Goal: Information Seeking & Learning: Learn about a topic

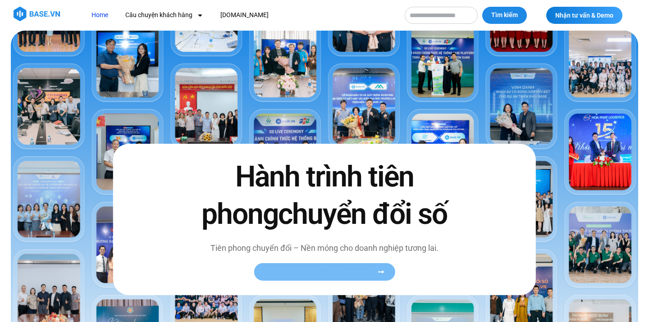
click at [311, 275] on span "Xem toàn bộ câu chuyện khách hàng" at bounding box center [319, 272] width 110 height 7
click at [377, 272] on icon at bounding box center [380, 272] width 7 height 7
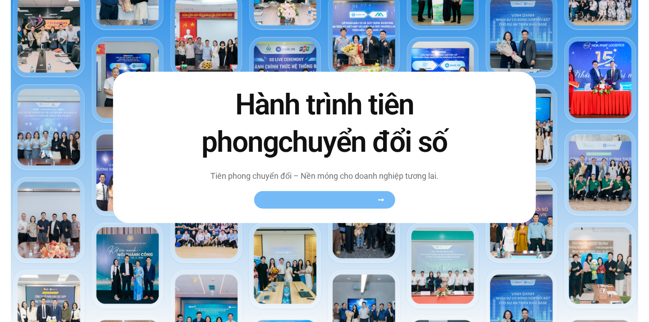
scroll to position [73, 0]
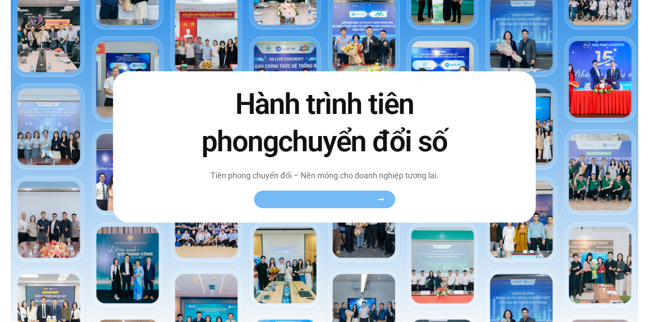
click at [381, 200] on icon at bounding box center [381, 199] width 6 height 3
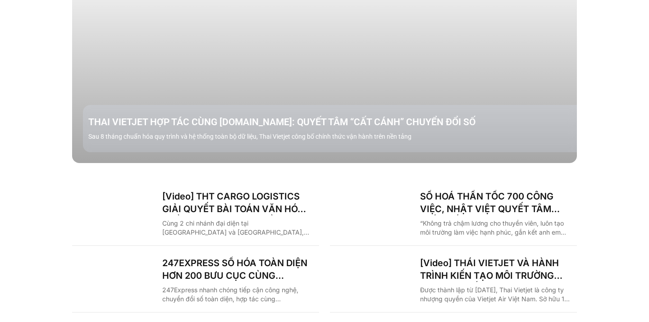
scroll to position [1218, 0]
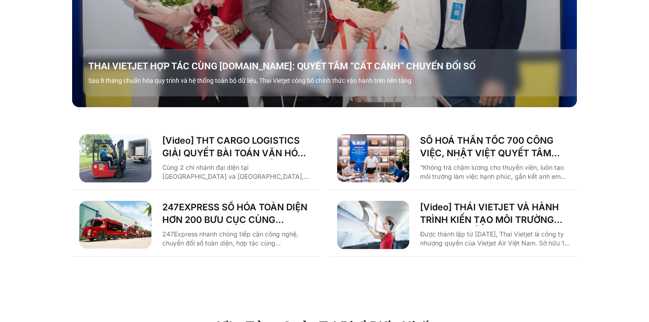
click at [615, 165] on div "Case study theo Ngành Logistics Sản xuất Xây dựng F&B Dược Y tế Giáo dục Câu ch…" at bounding box center [324, 5] width 649 height 555
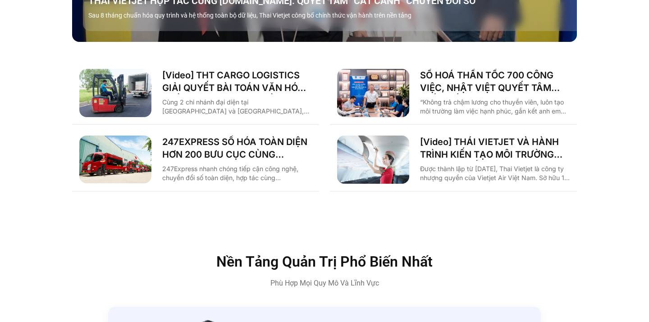
scroll to position [1285, 0]
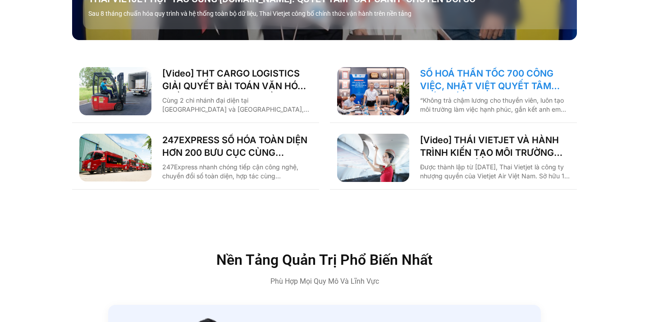
click at [451, 67] on link "SỐ HOÁ THẦN TỐC 700 CÔNG VIỆC, NHẬT VIỆT QUYẾT TÂM “GẮN KẾT TÀU – BỜ”" at bounding box center [495, 79] width 150 height 25
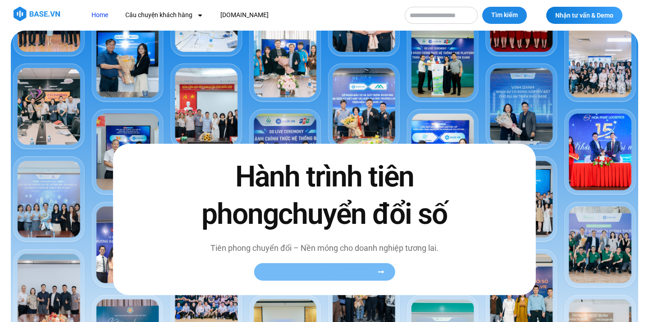
click at [307, 271] on span "Xem toàn bộ câu chuyện khách hàng" at bounding box center [319, 272] width 110 height 7
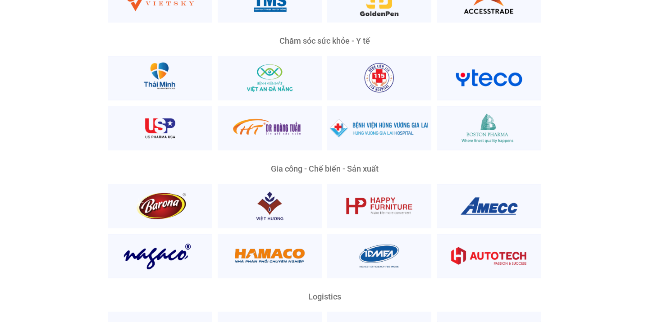
scroll to position [1873, 0]
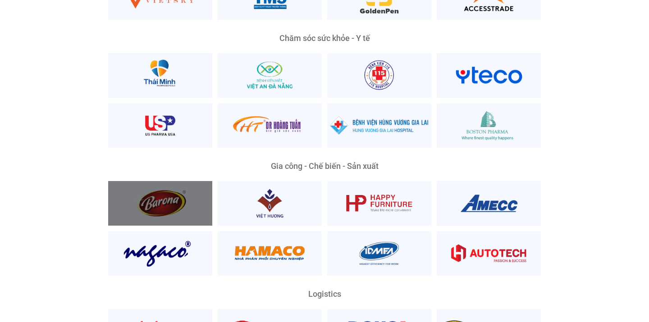
click at [182, 196] on div at bounding box center [160, 203] width 104 height 45
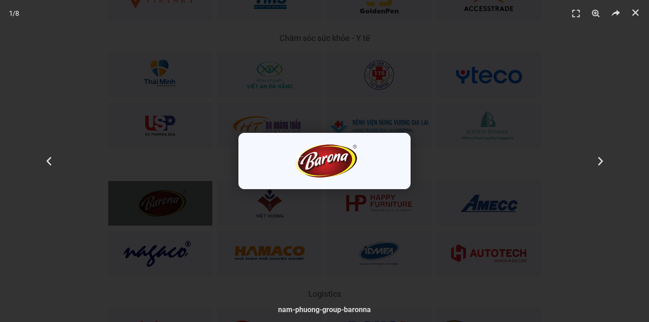
click at [260, 207] on div "1 / 8" at bounding box center [325, 161] width 586 height 259
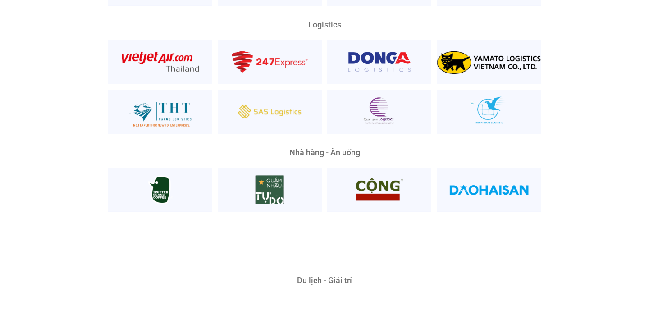
scroll to position [2363, 0]
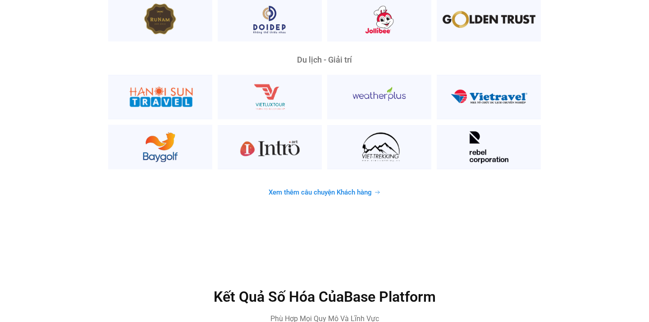
click at [319, 189] on span "Xem thêm câu chuyện Khách hàng" at bounding box center [320, 192] width 103 height 7
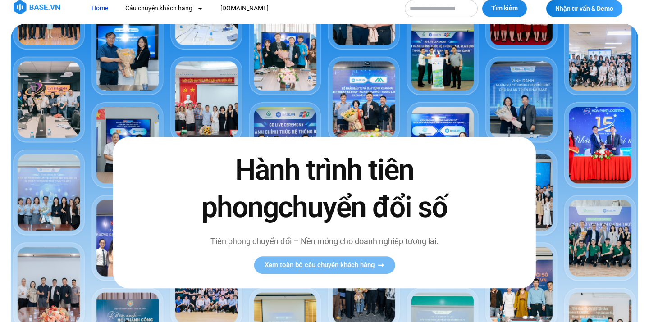
scroll to position [0, 0]
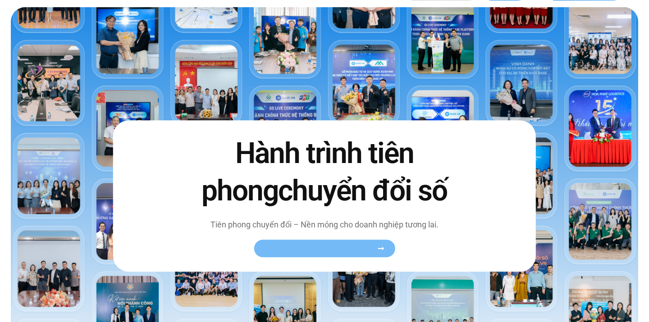
click at [328, 245] on span "Xem toàn bộ câu chuyện khách hàng" at bounding box center [319, 248] width 110 height 7
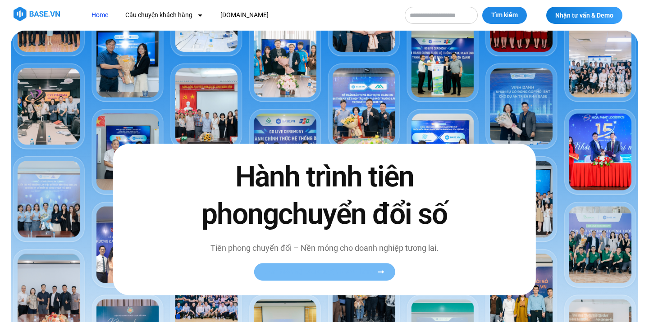
click at [382, 271] on icon at bounding box center [381, 272] width 6 height 3
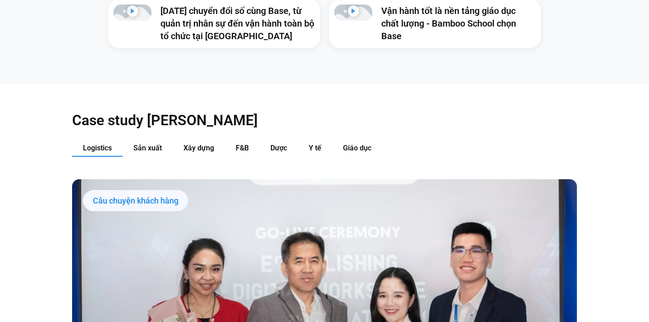
scroll to position [899, 0]
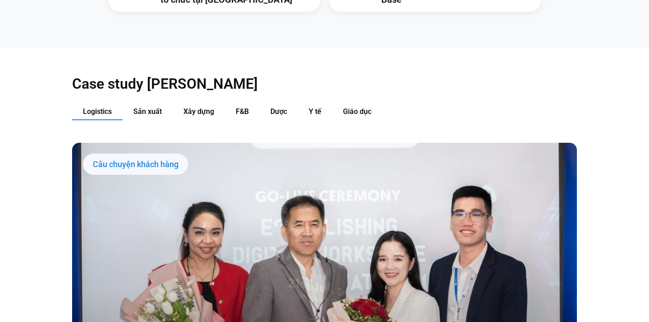
click at [295, 254] on link "Các tab. Mở mục bằng phím Enter hoặc Space, đóng bằng phím Esc và di chuyển bằn…" at bounding box center [324, 285] width 505 height 284
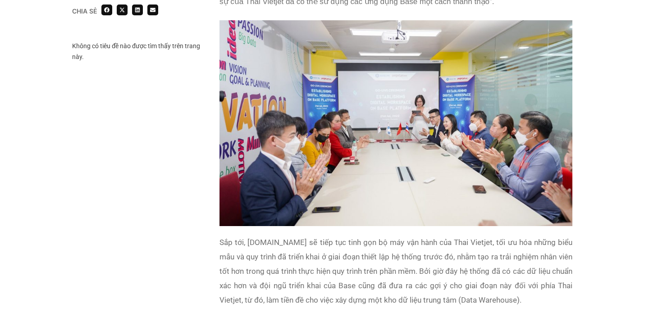
scroll to position [1599, 0]
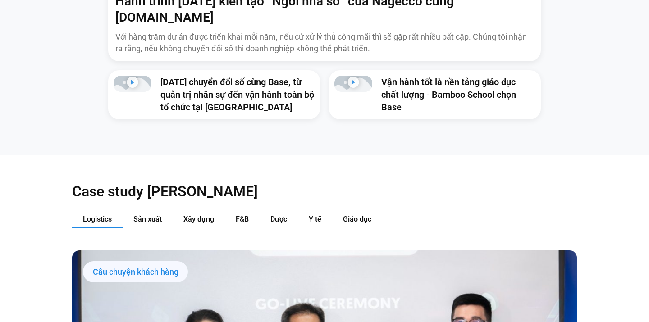
scroll to position [792, 0]
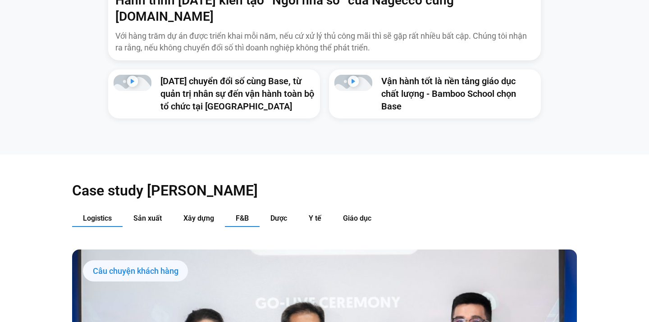
click at [236, 214] on span "F&B" at bounding box center [242, 218] width 13 height 9
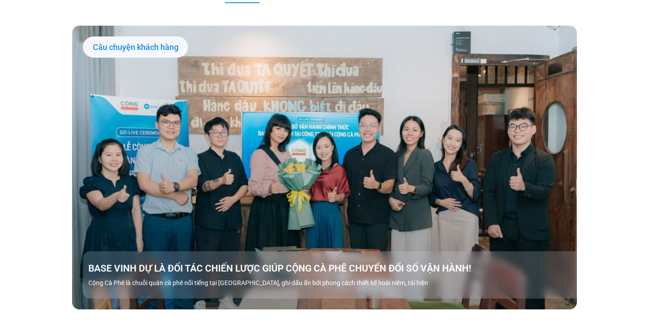
scroll to position [1016, 0]
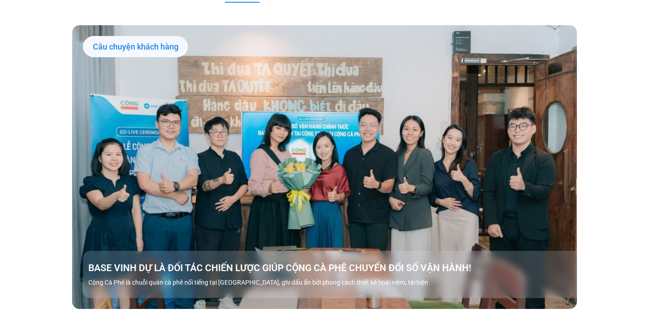
click at [288, 166] on link "Các tab. Mở mục bằng phím Enter hoặc Space, đóng bằng phím Esc và di chuyển bằn…" at bounding box center [324, 167] width 505 height 284
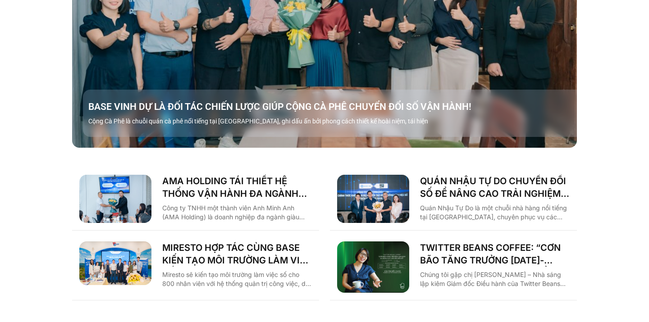
scroll to position [1156, 0]
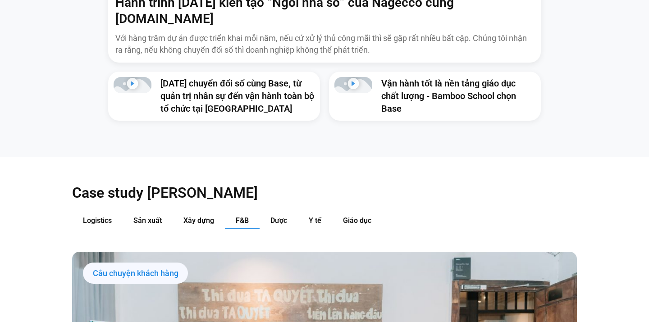
scroll to position [790, 0]
click at [322, 212] on button "Y tế" at bounding box center [315, 220] width 34 height 17
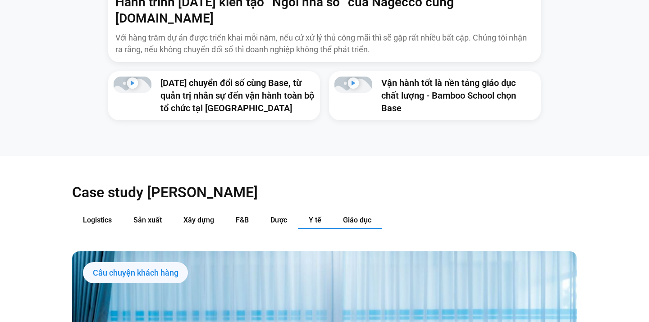
click at [357, 216] on span "Giáo dục" at bounding box center [357, 220] width 28 height 9
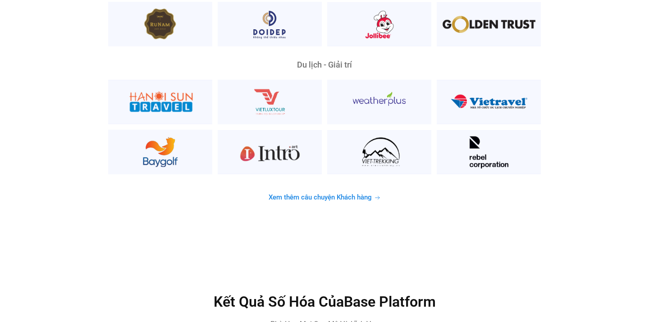
scroll to position [2077, 0]
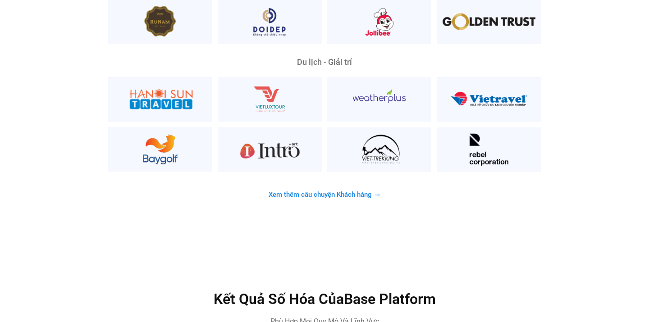
click at [349, 191] on span "Xem thêm câu chuyện Khách hàng" at bounding box center [320, 194] width 103 height 7
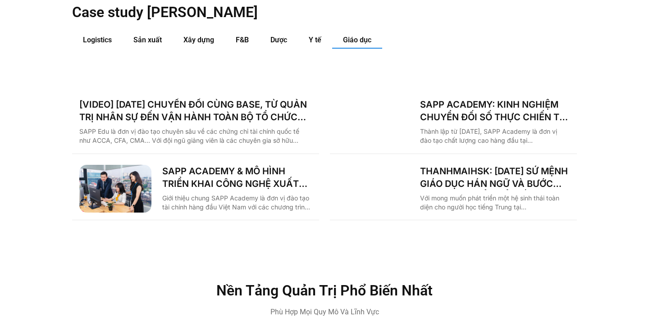
scroll to position [870, 0]
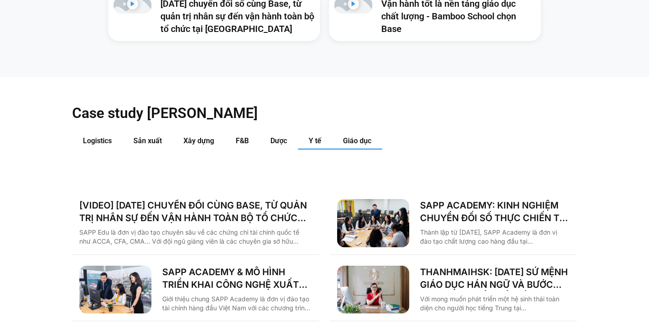
click at [312, 137] on span "Y tế" at bounding box center [315, 141] width 13 height 9
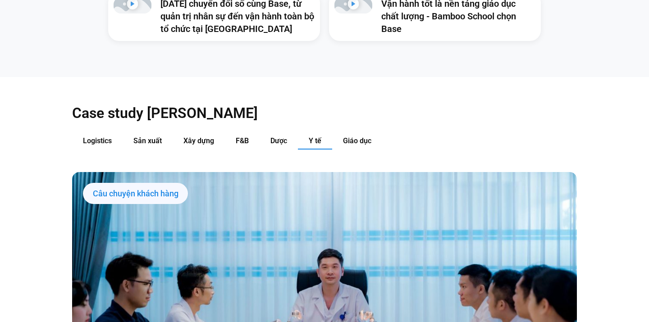
scroll to position [1061, 0]
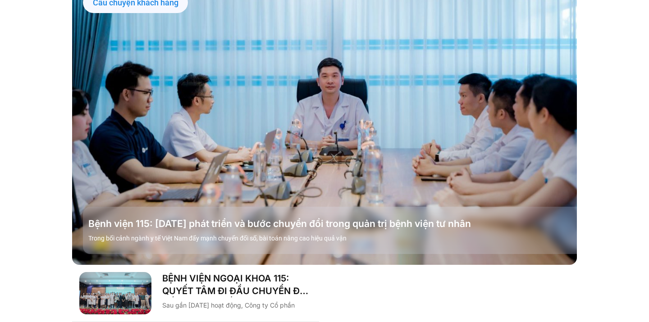
click at [329, 130] on link "Các tab. Mở mục bằng phím Enter hoặc Space, đóng bằng phím Esc và di chuyển bằn…" at bounding box center [324, 123] width 505 height 284
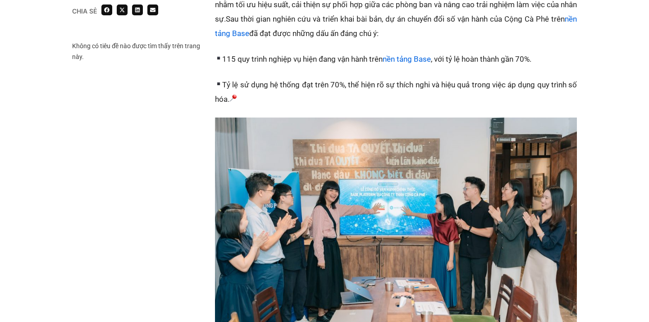
scroll to position [1183, 0]
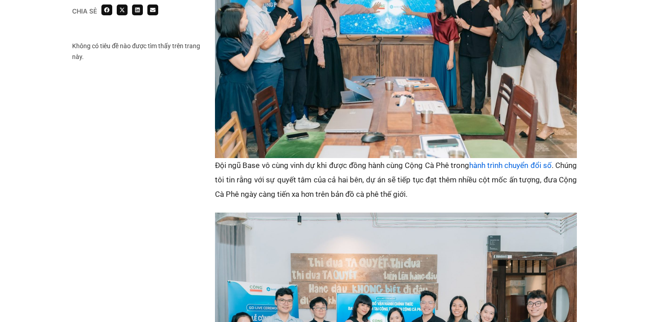
click at [495, 161] on link "hành trình chuyển đổi số" at bounding box center [510, 165] width 82 height 9
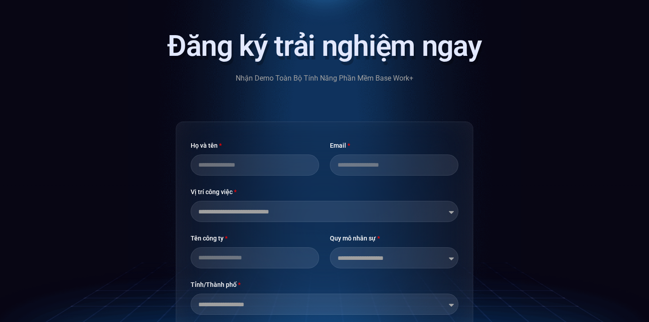
scroll to position [2077, 0]
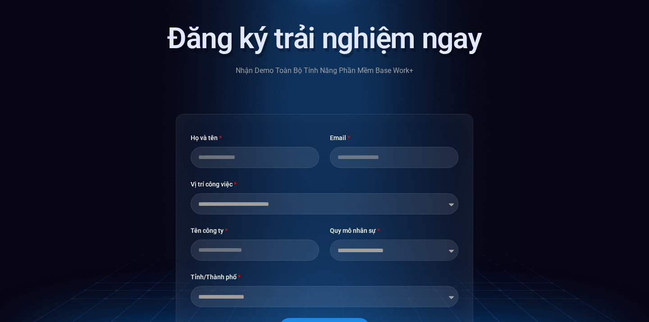
click at [371, 240] on select "**********" at bounding box center [394, 250] width 128 height 21
select select "**********"
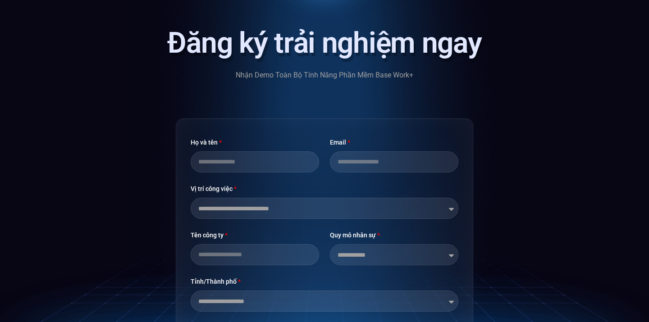
scroll to position [2107, 0]
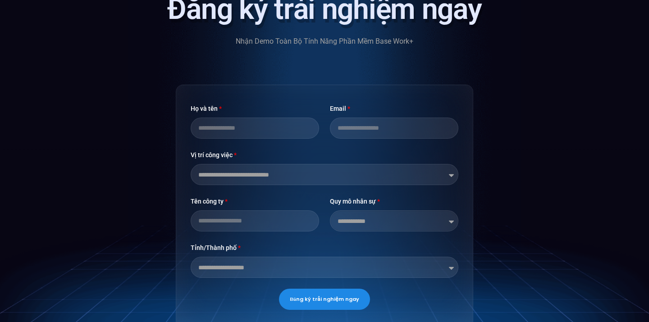
click at [336, 210] on select "**********" at bounding box center [394, 220] width 128 height 21
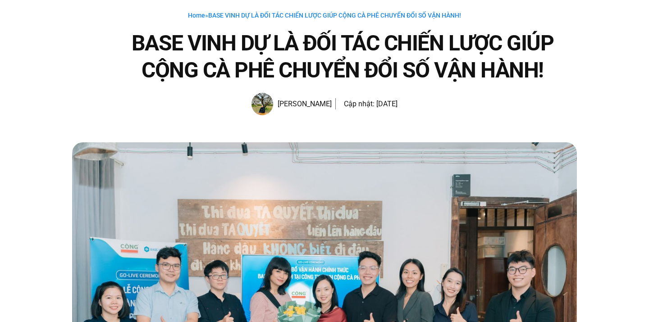
scroll to position [0, 0]
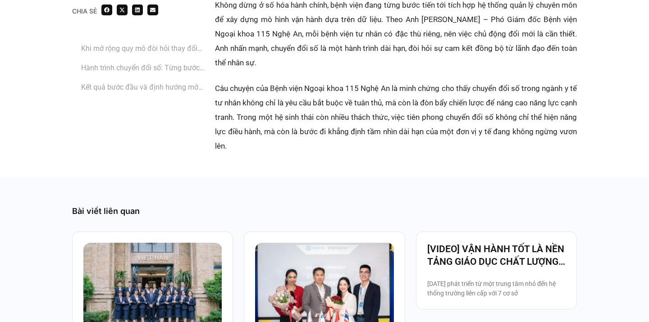
scroll to position [1717, 0]
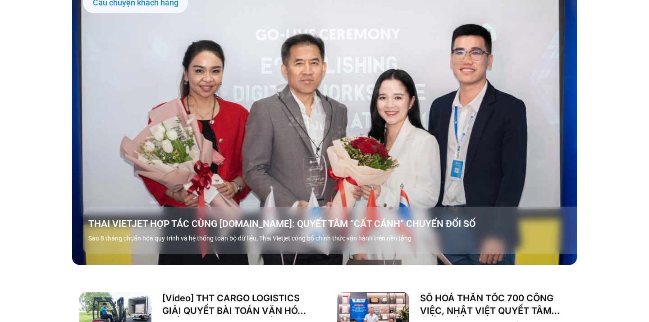
scroll to position [945, 0]
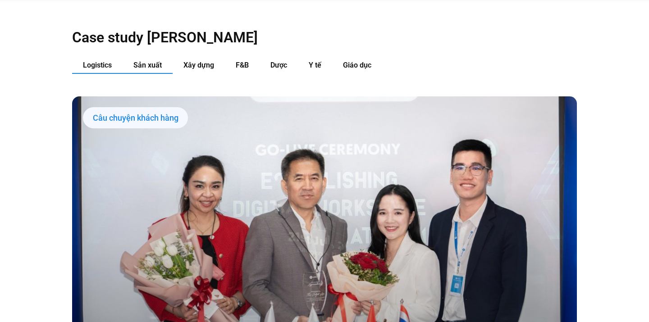
click at [156, 61] on span "Sản xuất" at bounding box center [147, 65] width 28 height 9
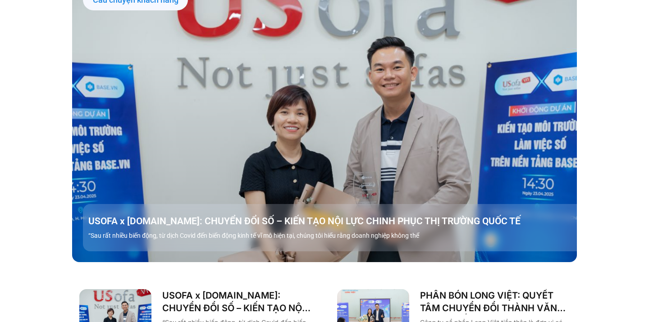
scroll to position [1006, 0]
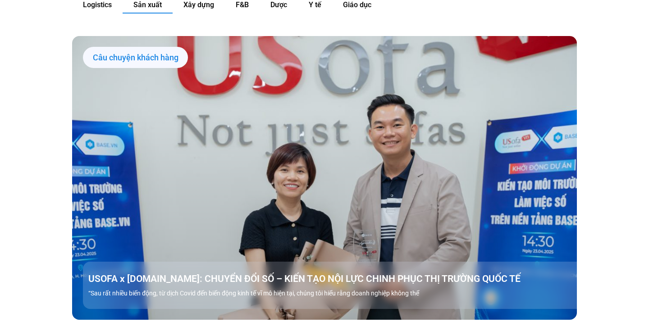
click at [231, 126] on link "Các tab. Mở mục bằng phím Enter hoặc Space, đóng bằng phím Esc và di chuyển bằn…" at bounding box center [324, 178] width 505 height 284
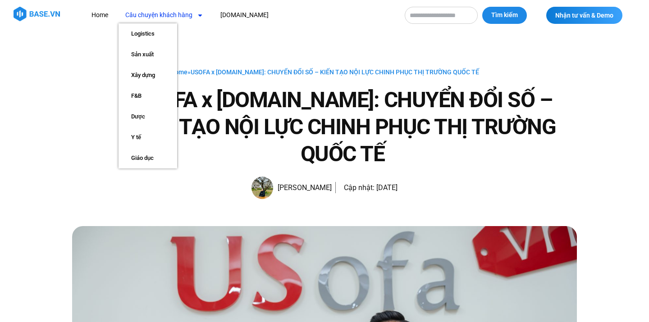
click at [196, 21] on span "Menu" at bounding box center [197, 15] width 11 height 15
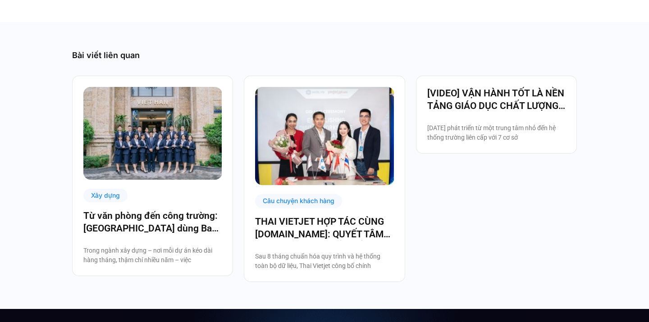
scroll to position [2641, 0]
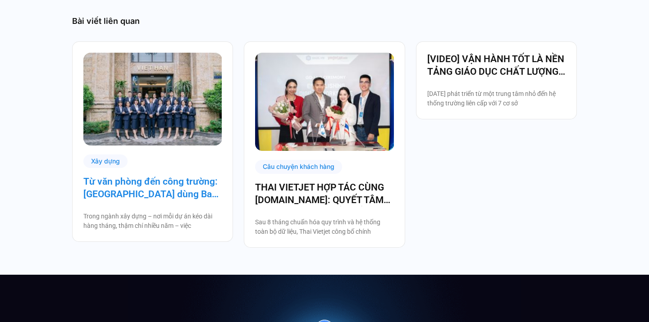
click at [134, 197] on link "Từ văn phòng đến công trường: [GEOGRAPHIC_DATA] dùng Base số hóa hệ thống quản …" at bounding box center [152, 187] width 138 height 25
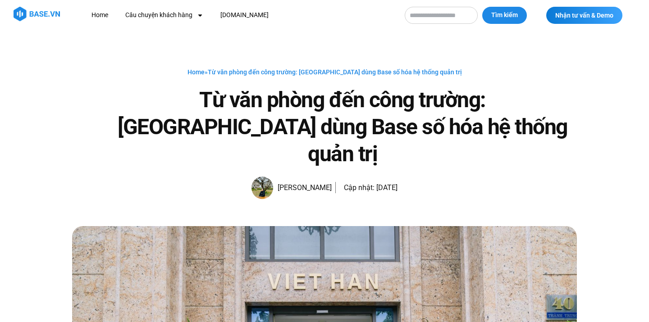
click at [259, 177] on img at bounding box center [262, 188] width 22 height 23
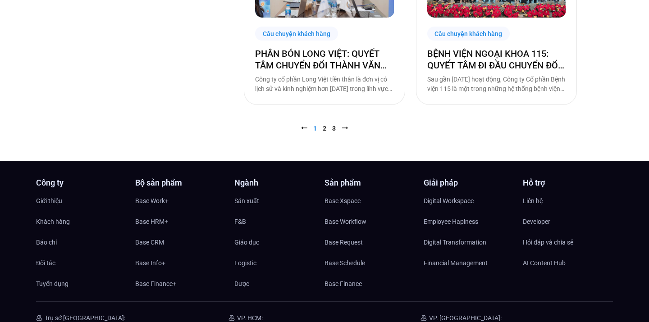
scroll to position [876, 0]
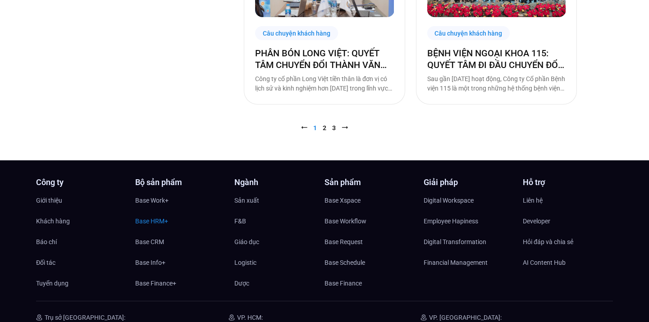
click at [155, 223] on span "Base HRM+" at bounding box center [151, 221] width 33 height 14
click at [141, 246] on span "Base CRM" at bounding box center [149, 242] width 29 height 14
click at [153, 260] on span "Base Info+" at bounding box center [150, 263] width 30 height 14
click at [163, 280] on span "Base Finance+" at bounding box center [155, 284] width 41 height 14
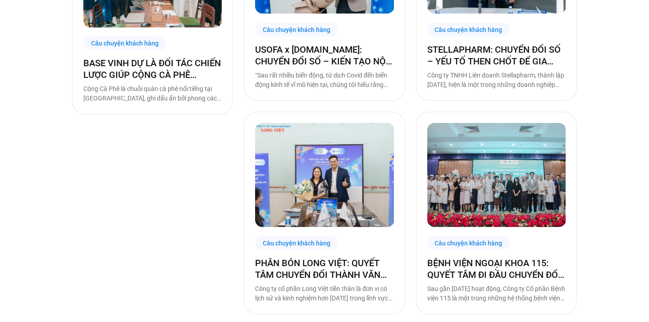
scroll to position [732, 0]
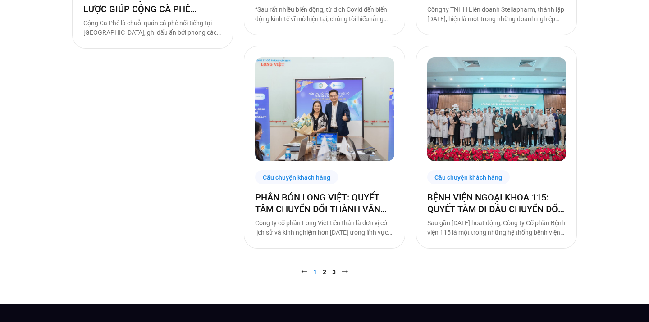
click at [294, 181] on div "Câu chuyện khách hàng" at bounding box center [296, 177] width 83 height 14
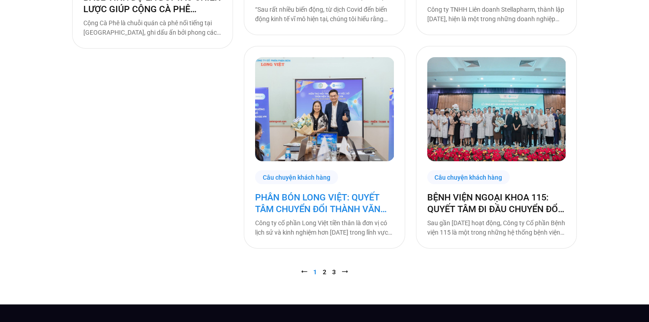
click at [289, 199] on link "PHÂN BÓN LONG VIỆT: QUYẾT TÂM CHUYỂN ĐỔI THÀNH VĂN PHÒNG SỐ, GIẢM CÁC THỦ TỤC G…" at bounding box center [324, 202] width 138 height 23
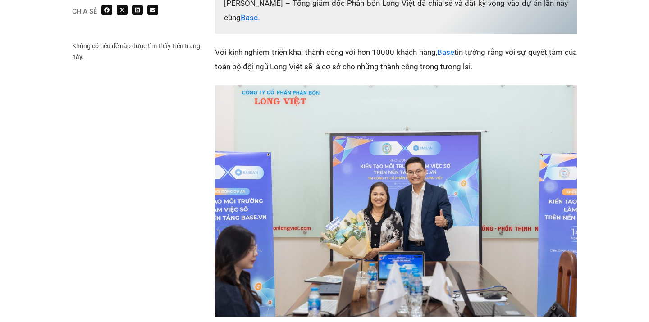
scroll to position [1037, 0]
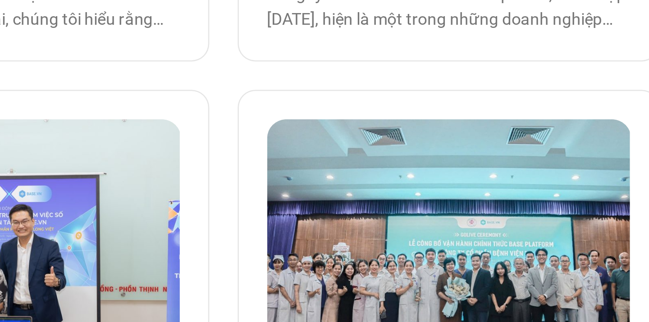
scroll to position [458, 0]
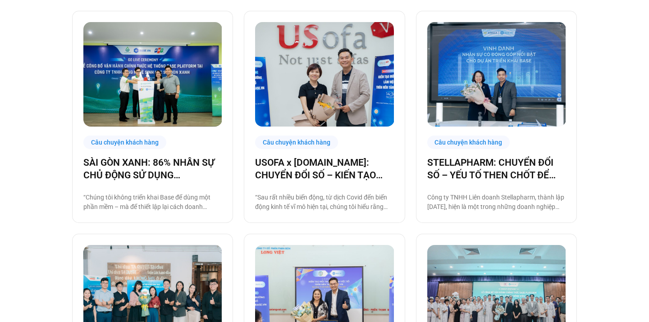
click at [519, 69] on img at bounding box center [496, 74] width 139 height 104
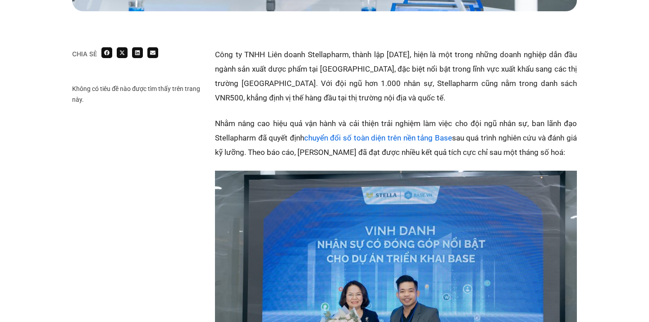
scroll to position [661, 0]
